Goal: Task Accomplishment & Management: Manage account settings

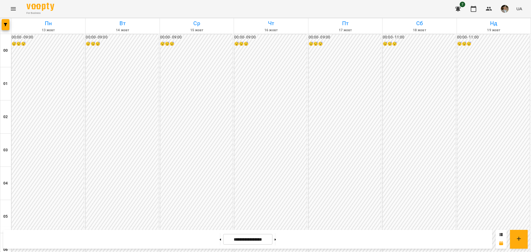
scroll to position [580, 0]
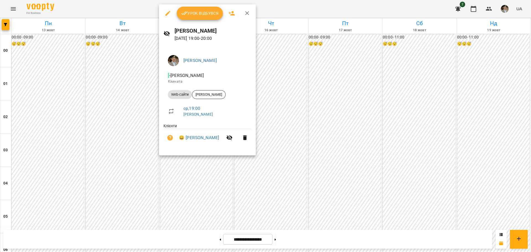
click at [203, 15] on span "Урок відбувся" at bounding box center [200, 13] width 38 height 7
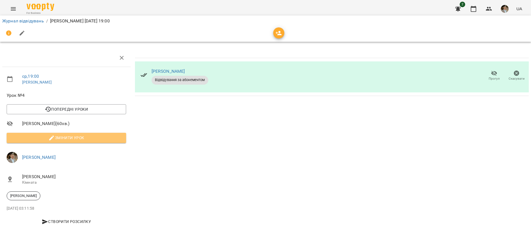
click at [64, 140] on span "Змінити урок" at bounding box center [66, 137] width 111 height 7
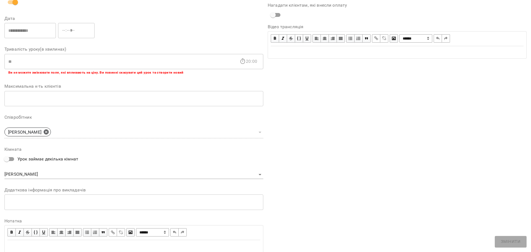
scroll to position [87, 0]
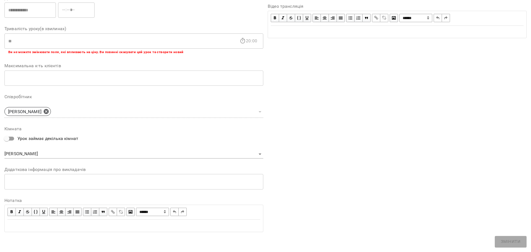
click at [62, 219] on div "**********" at bounding box center [133, 212] width 253 height 15
click at [57, 223] on div "Edit text" at bounding box center [133, 225] width 253 height 7
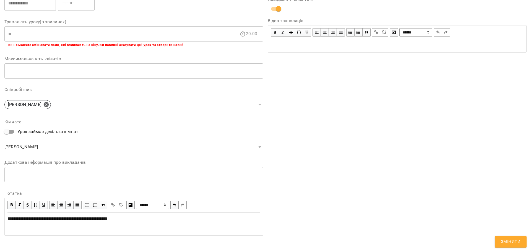
scroll to position [121, 0]
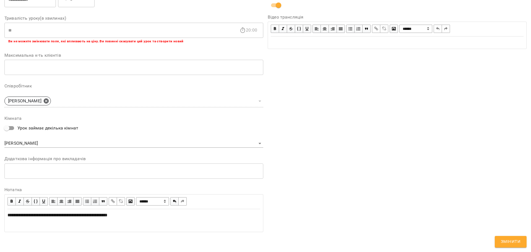
click at [505, 244] on span "Змінити" at bounding box center [511, 241] width 20 height 7
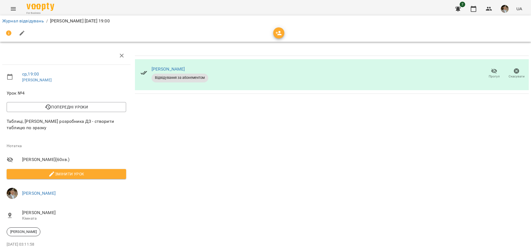
scroll to position [0, 0]
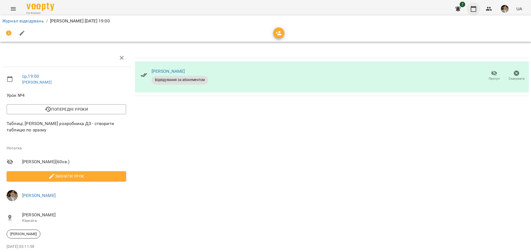
click at [473, 10] on icon "button" at bounding box center [473, 9] width 7 height 7
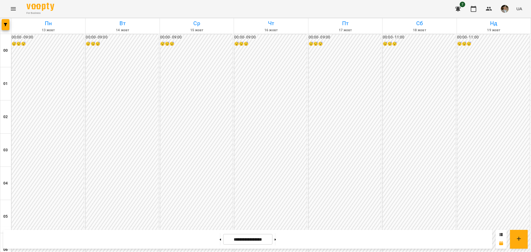
scroll to position [520, 0]
